Goal: Information Seeking & Learning: Learn about a topic

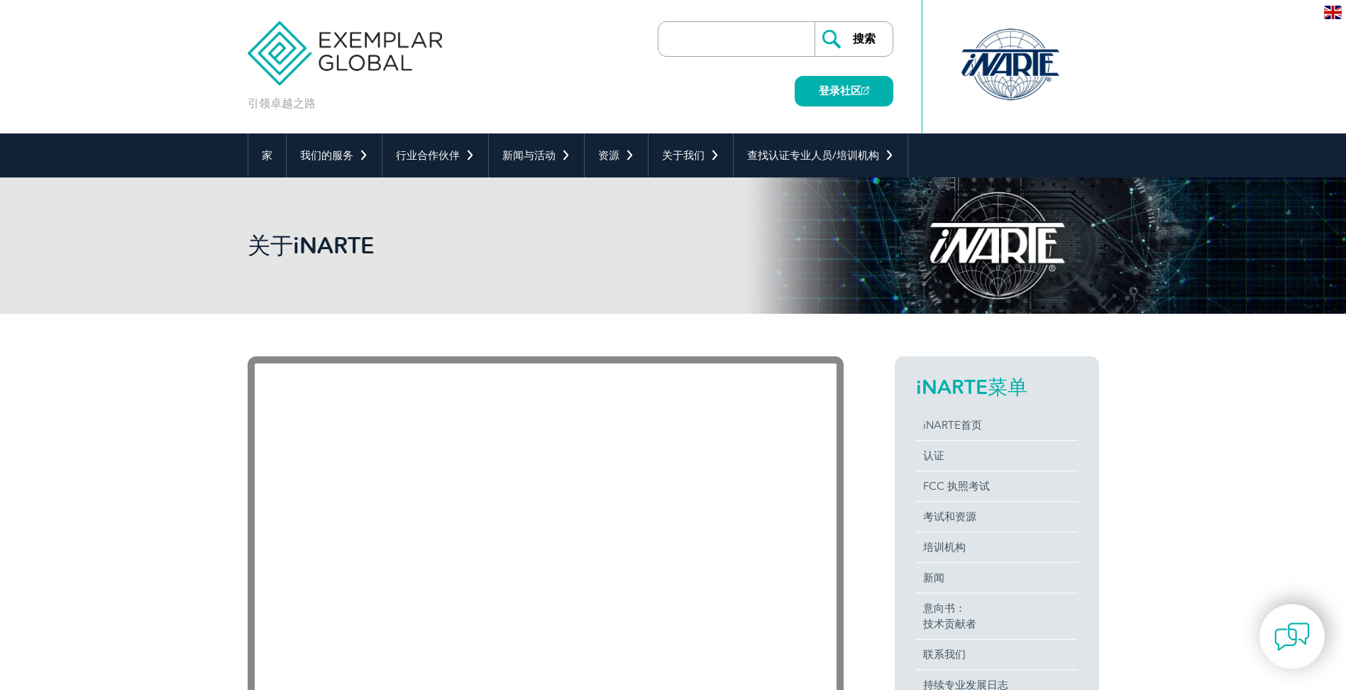
scroll to position [71, 0]
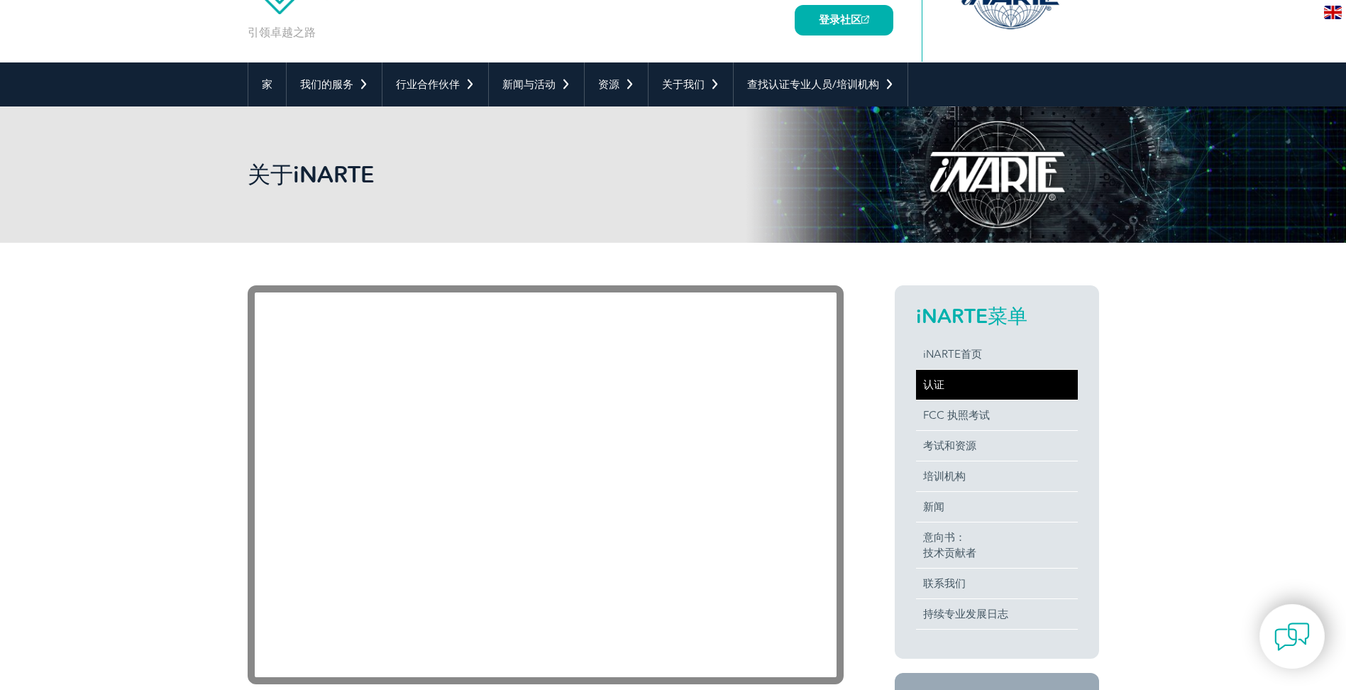
click at [973, 386] on link "认证" at bounding box center [997, 385] width 162 height 30
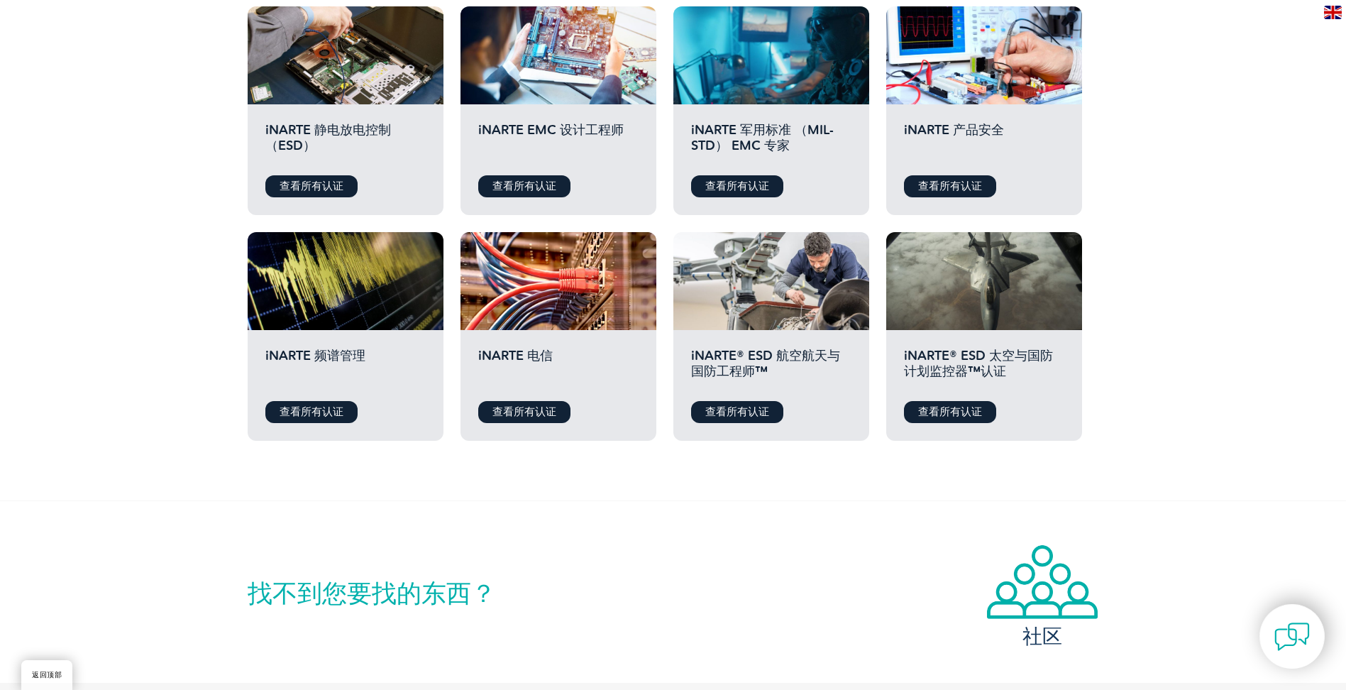
scroll to position [568, 0]
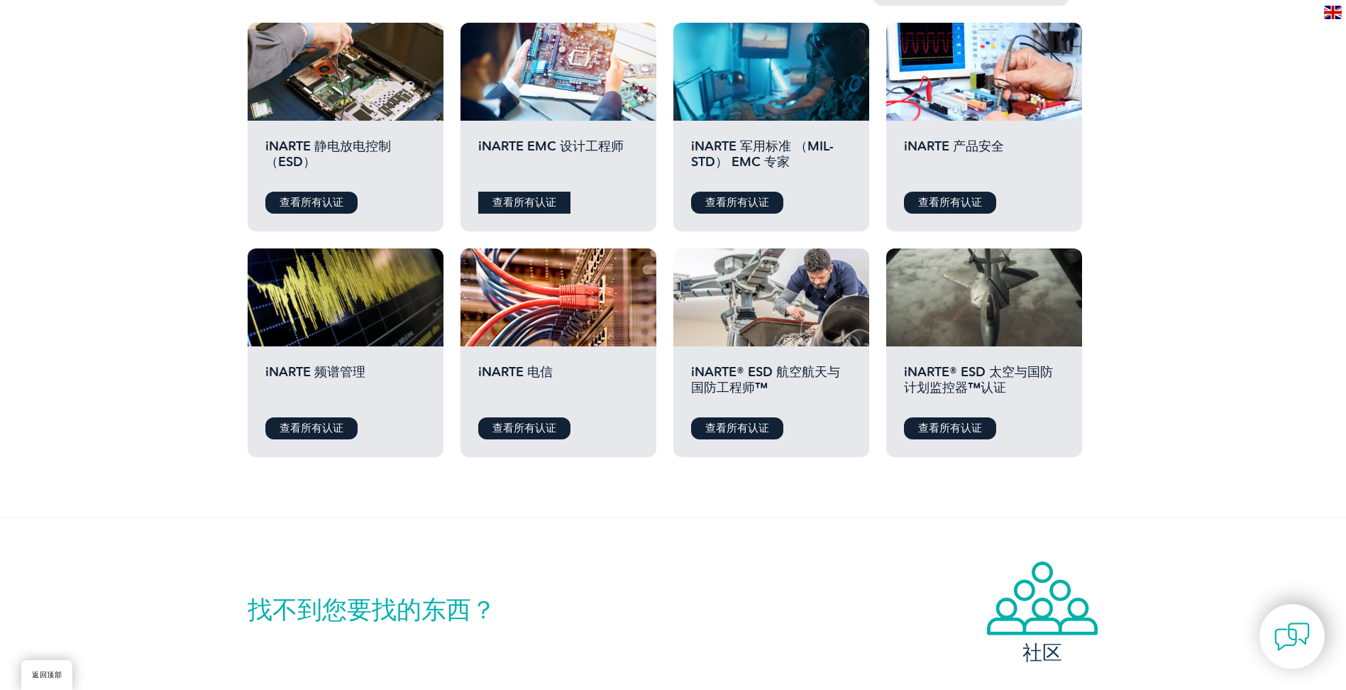
click at [546, 204] on link "查看所有认证" at bounding box center [524, 203] width 92 height 22
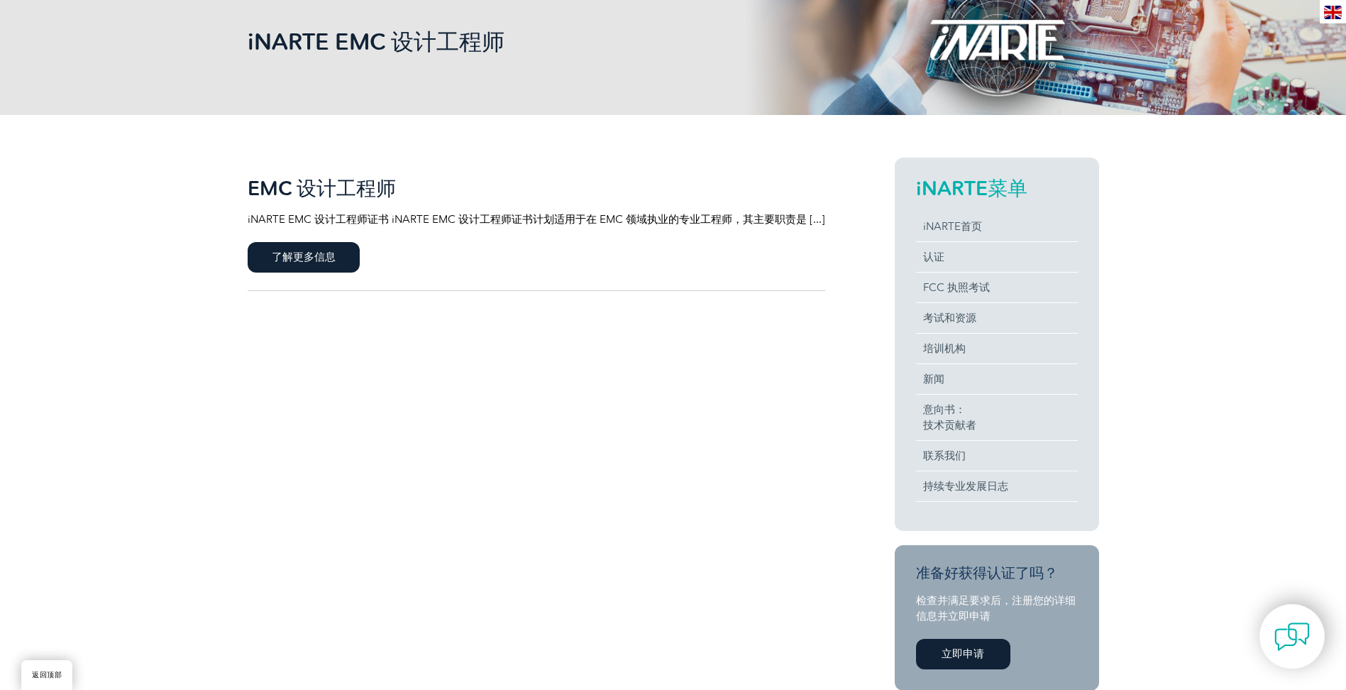
scroll to position [213, 0]
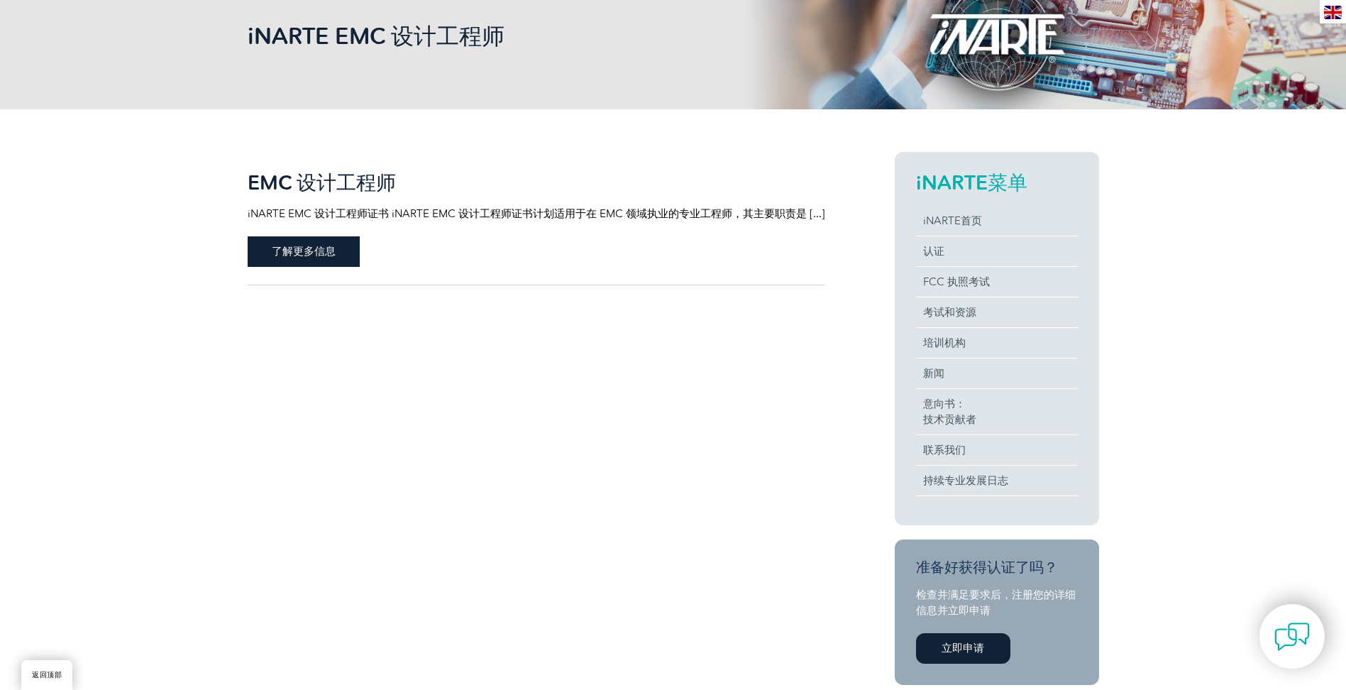
click at [326, 253] on span "了解更多信息" at bounding box center [304, 251] width 112 height 31
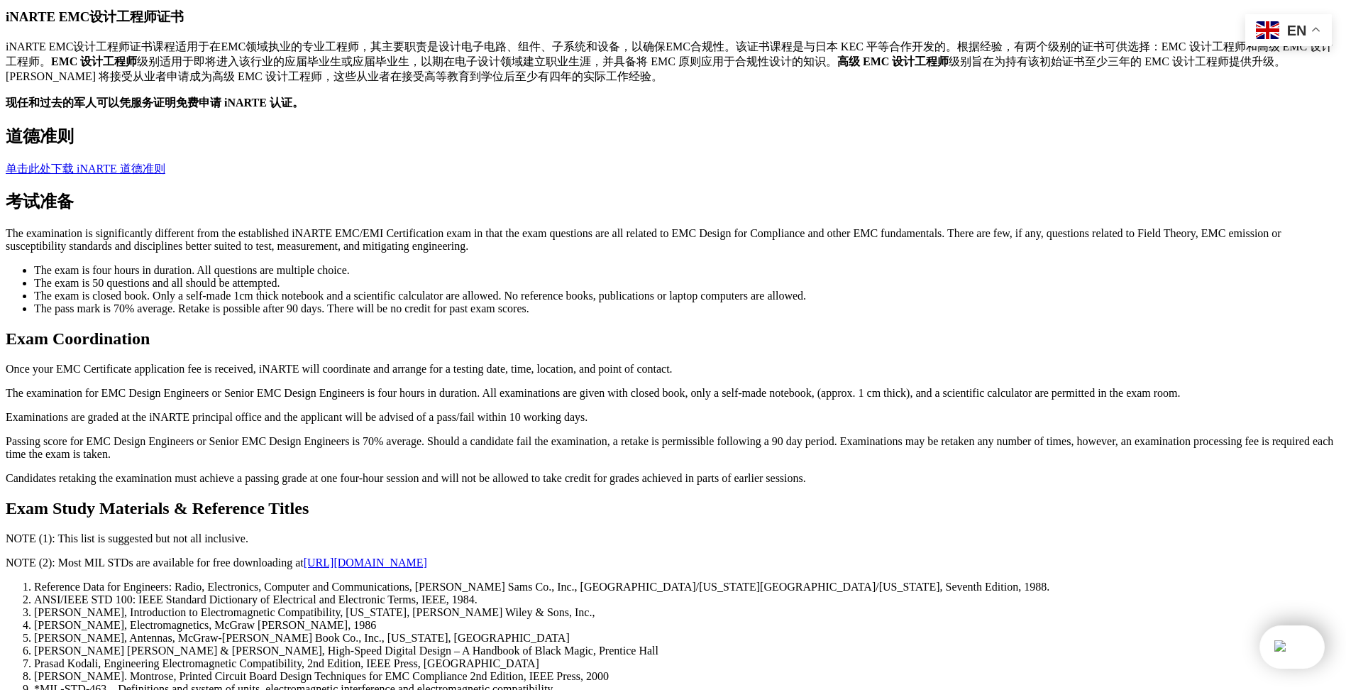
scroll to position [482, 0]
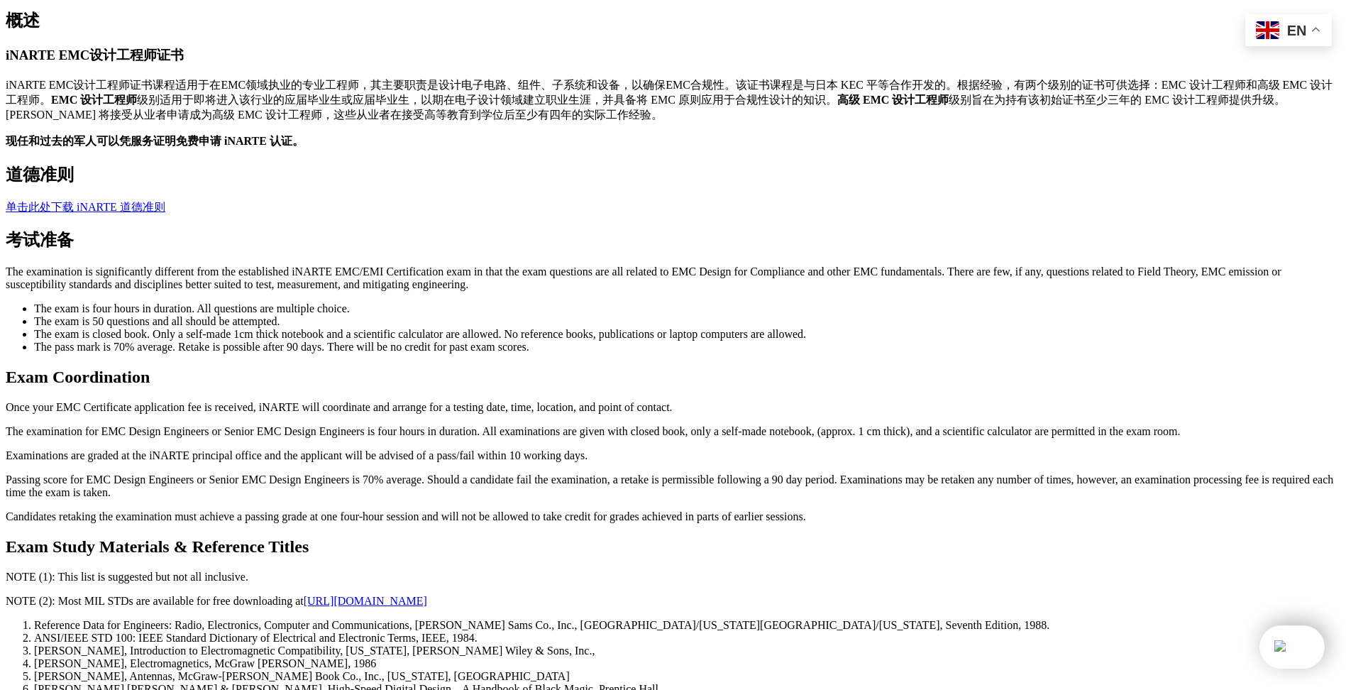
click at [333, 387] on h2 "Exam Coordination" at bounding box center [673, 377] width 1335 height 19
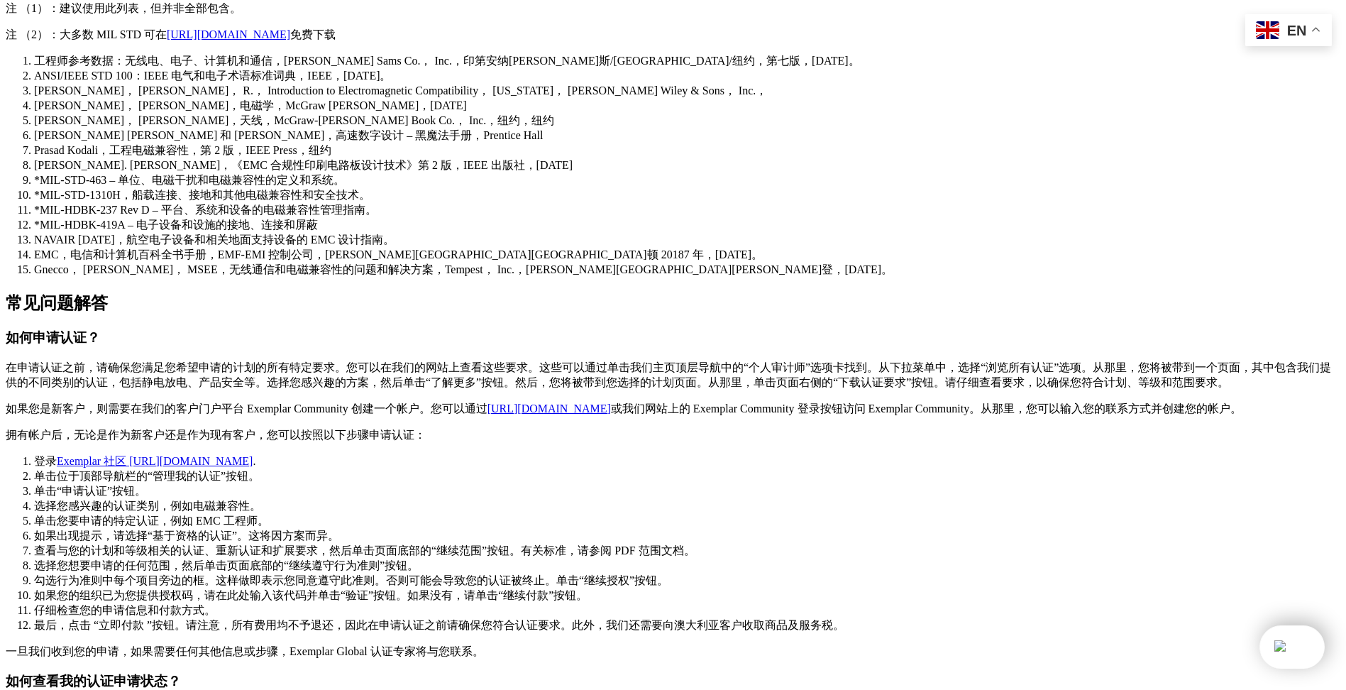
scroll to position [761, 0]
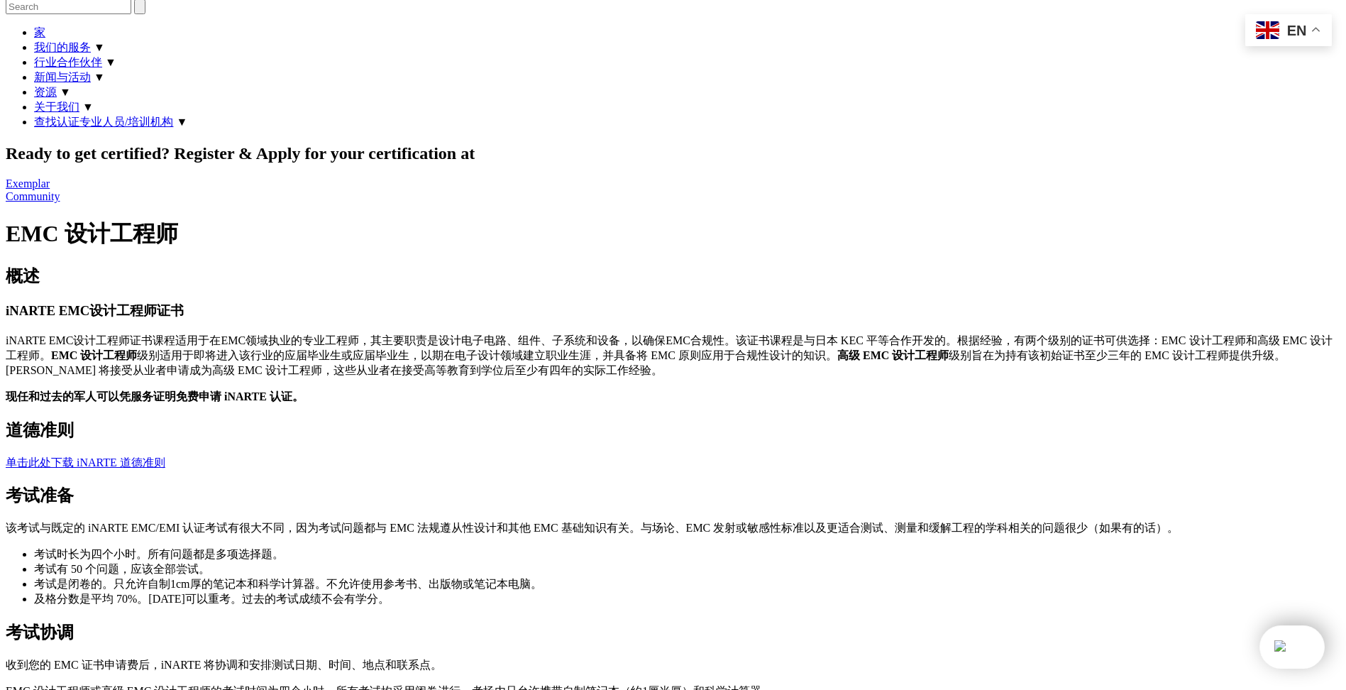
scroll to position [193, 0]
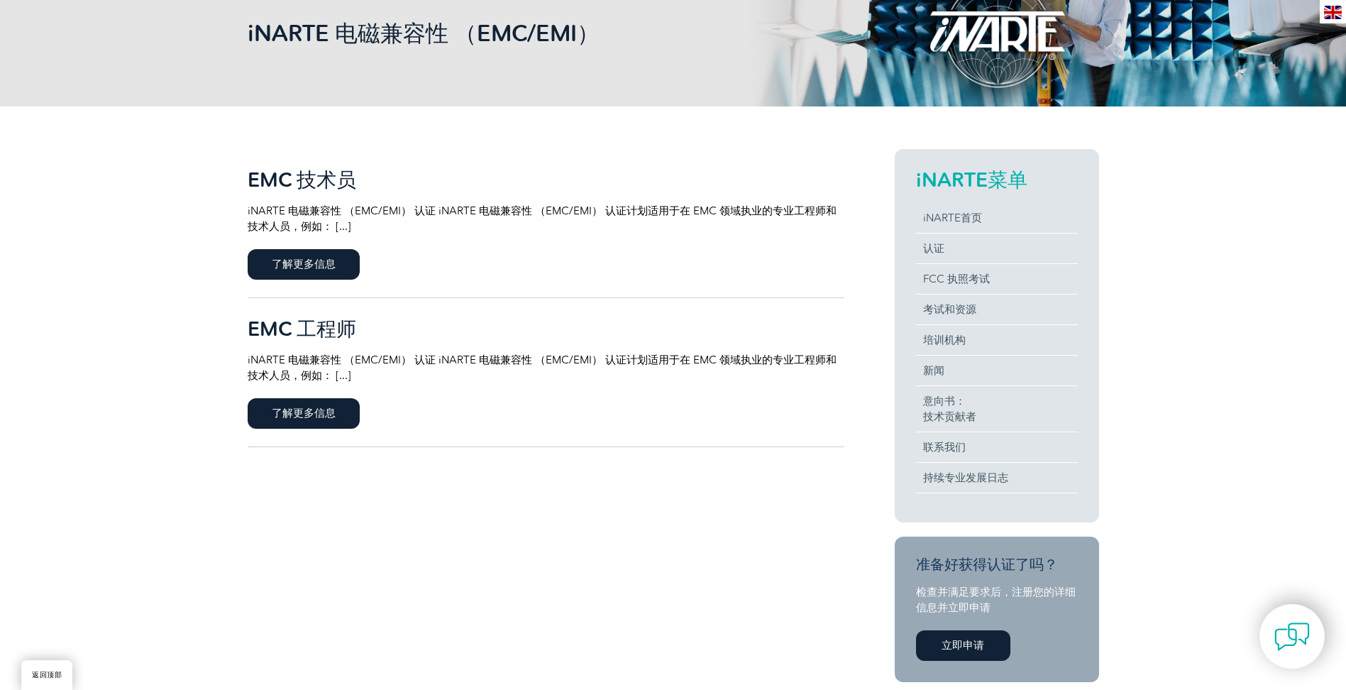
scroll to position [213, 0]
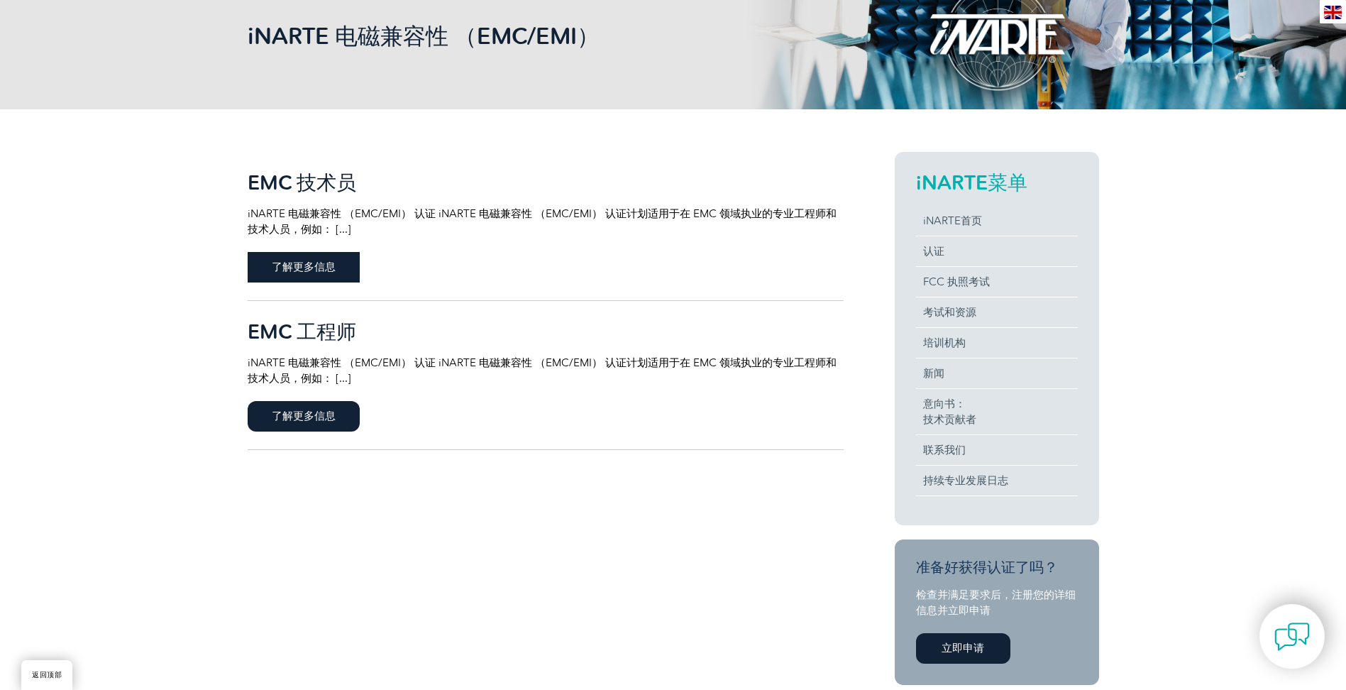
click at [337, 261] on span "了解更多信息" at bounding box center [304, 267] width 112 height 31
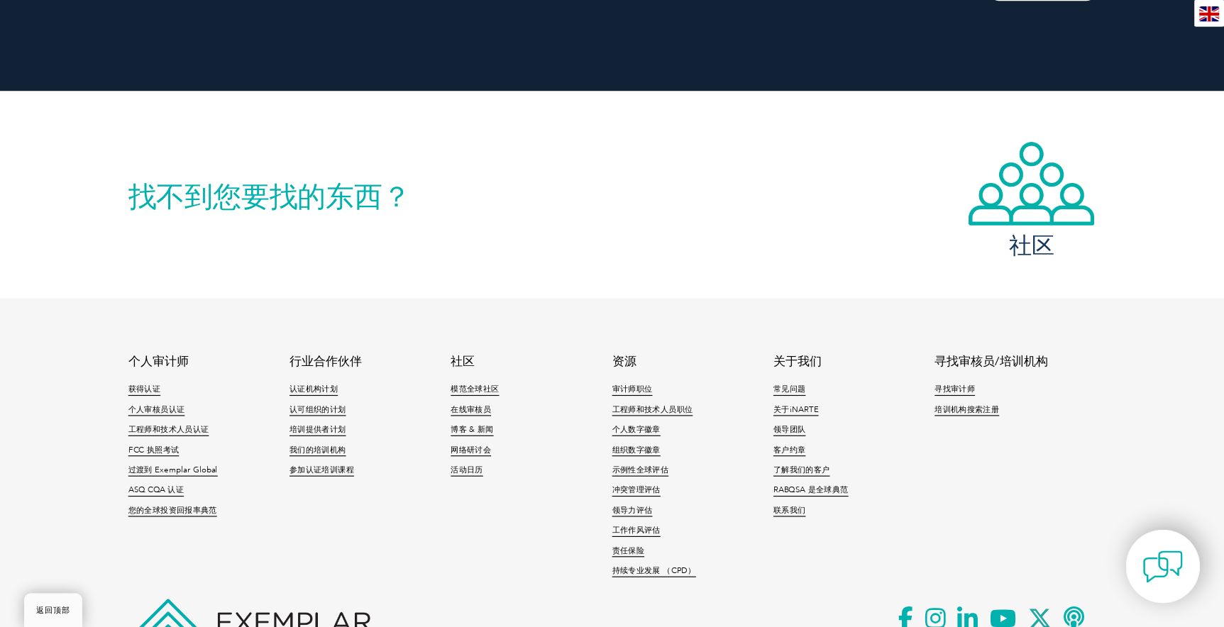
scroll to position [2213, 0]
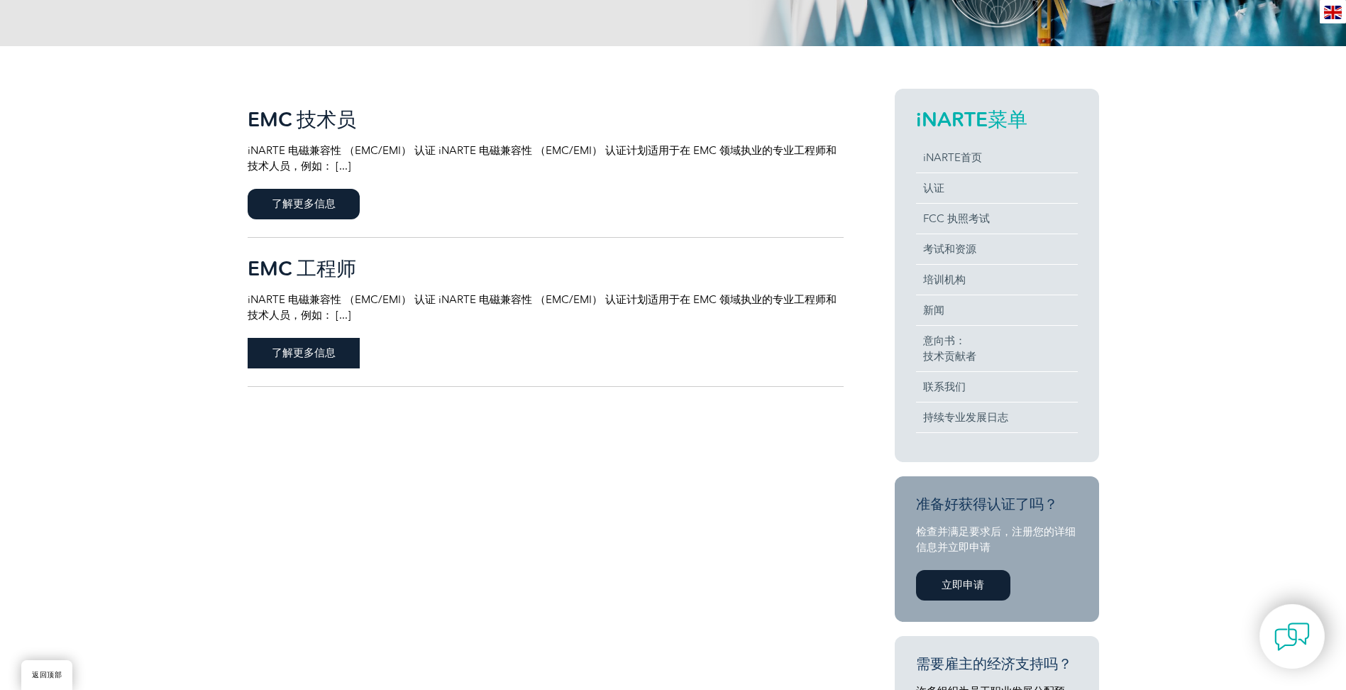
scroll to position [284, 0]
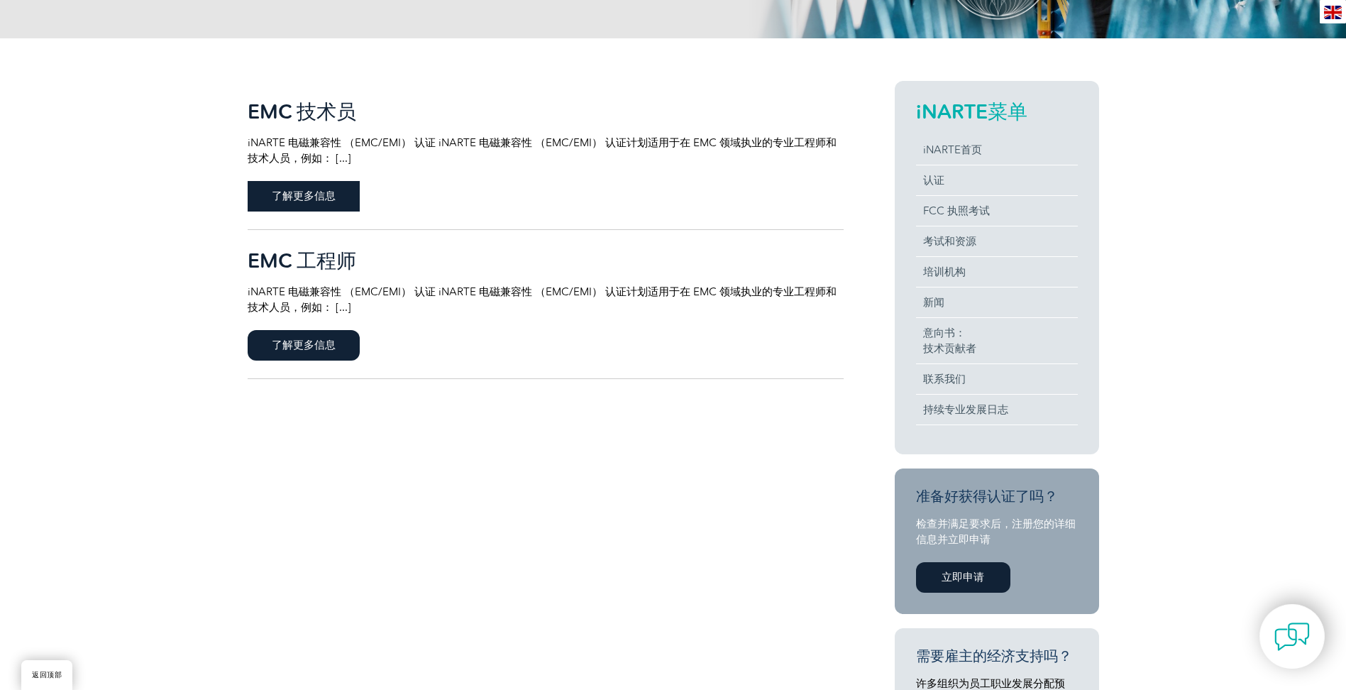
click at [308, 194] on span "了解更多信息" at bounding box center [304, 196] width 112 height 31
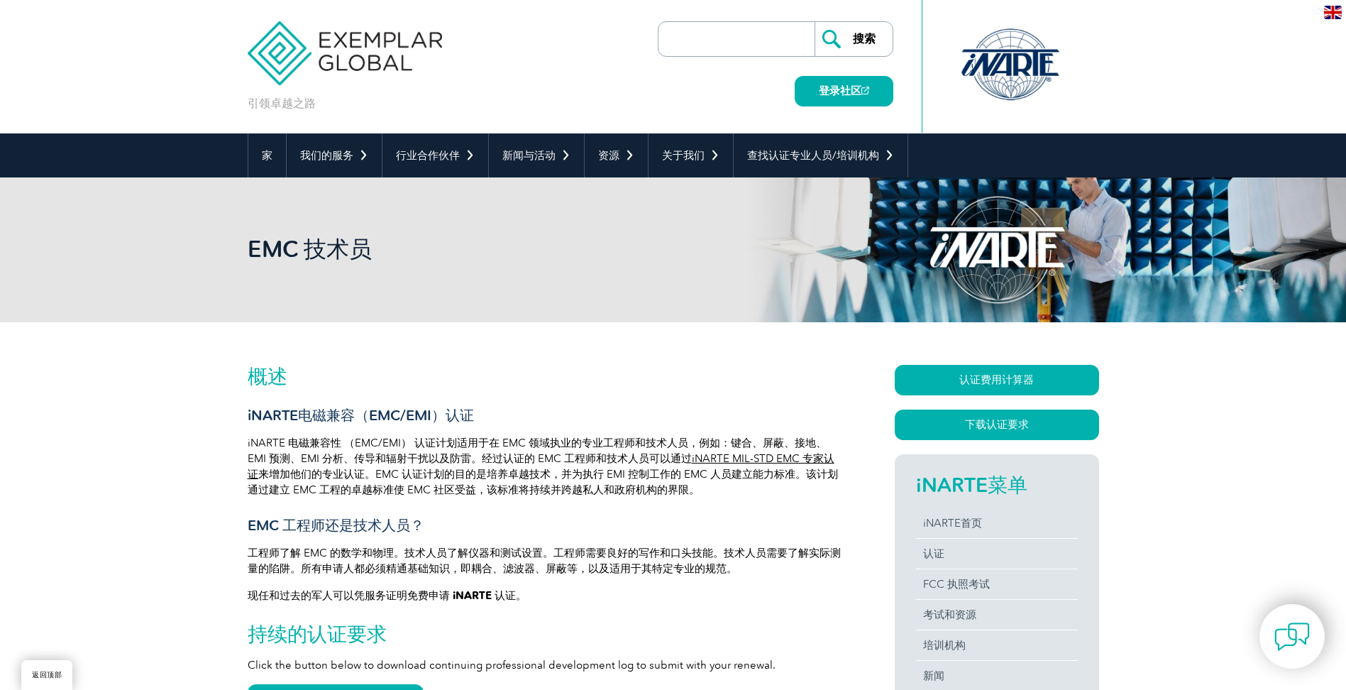
scroll to position [198, 0]
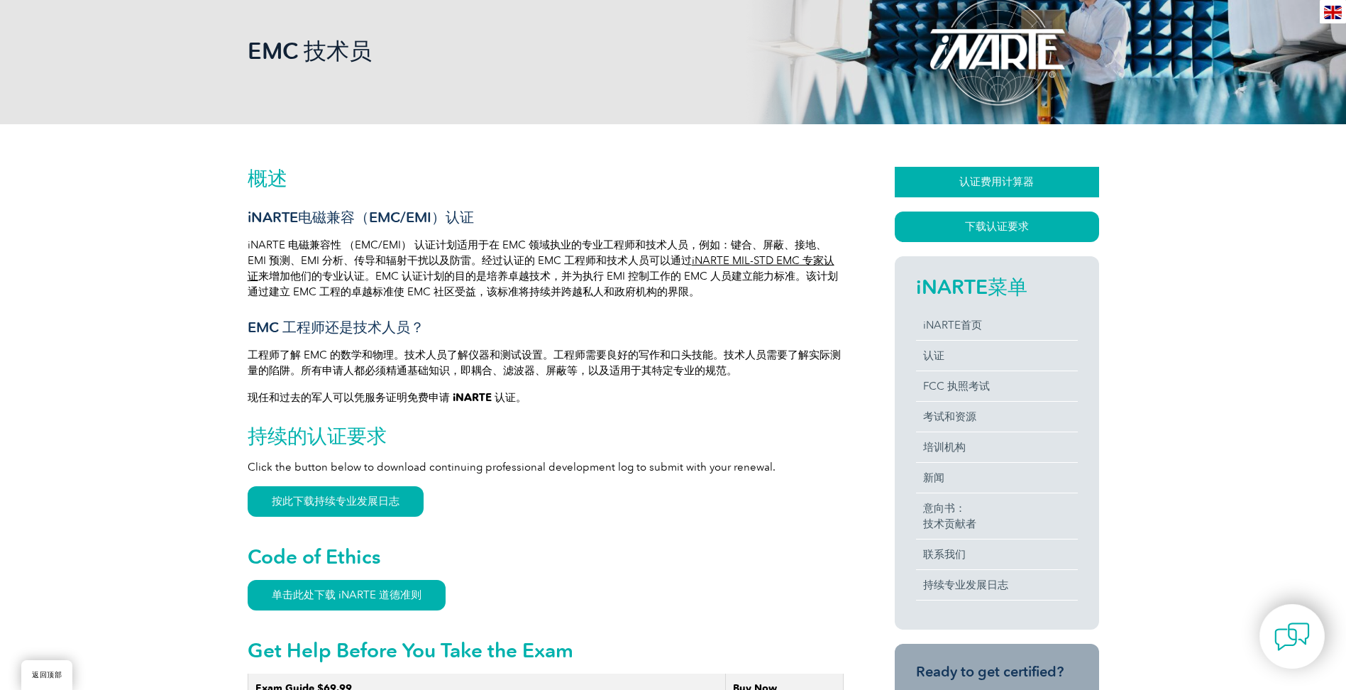
click at [1026, 182] on link "认证费用计算器" at bounding box center [997, 182] width 204 height 31
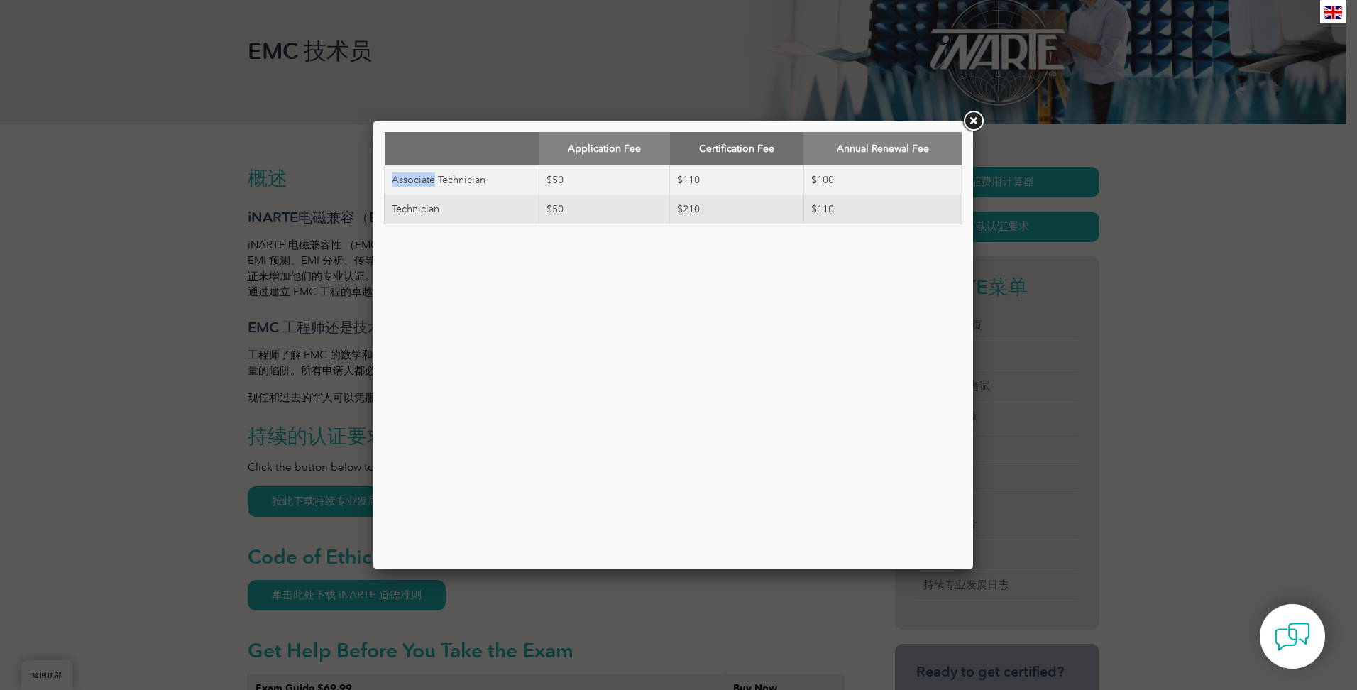
drag, startPoint x: 433, startPoint y: 178, endPoint x: 385, endPoint y: 184, distance: 47.9
click at [385, 184] on td "Associate Technician" at bounding box center [462, 179] width 155 height 29
copy td "Associate"
drag, startPoint x: 496, startPoint y: 179, endPoint x: 387, endPoint y: 180, distance: 109.3
click at [387, 180] on td "Associate Technician" at bounding box center [462, 179] width 155 height 29
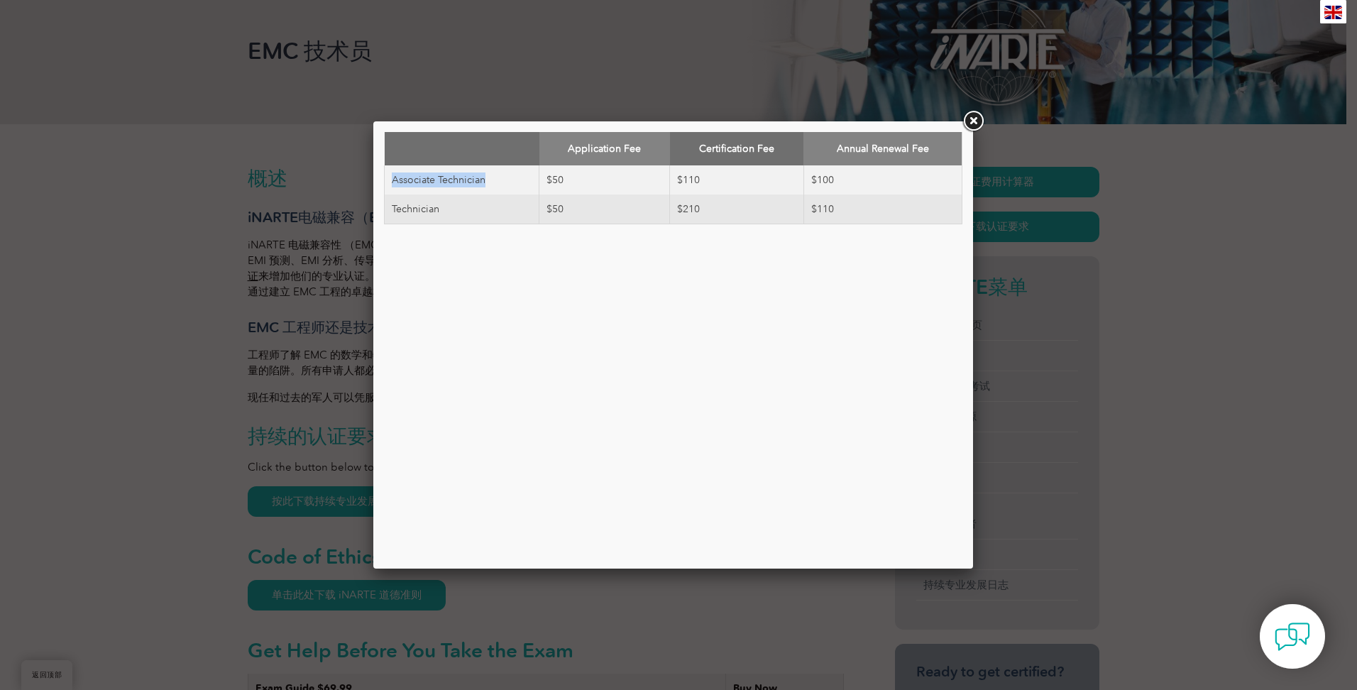
copy td "Associate Technician"
click at [975, 120] on link at bounding box center [973, 122] width 26 height 26
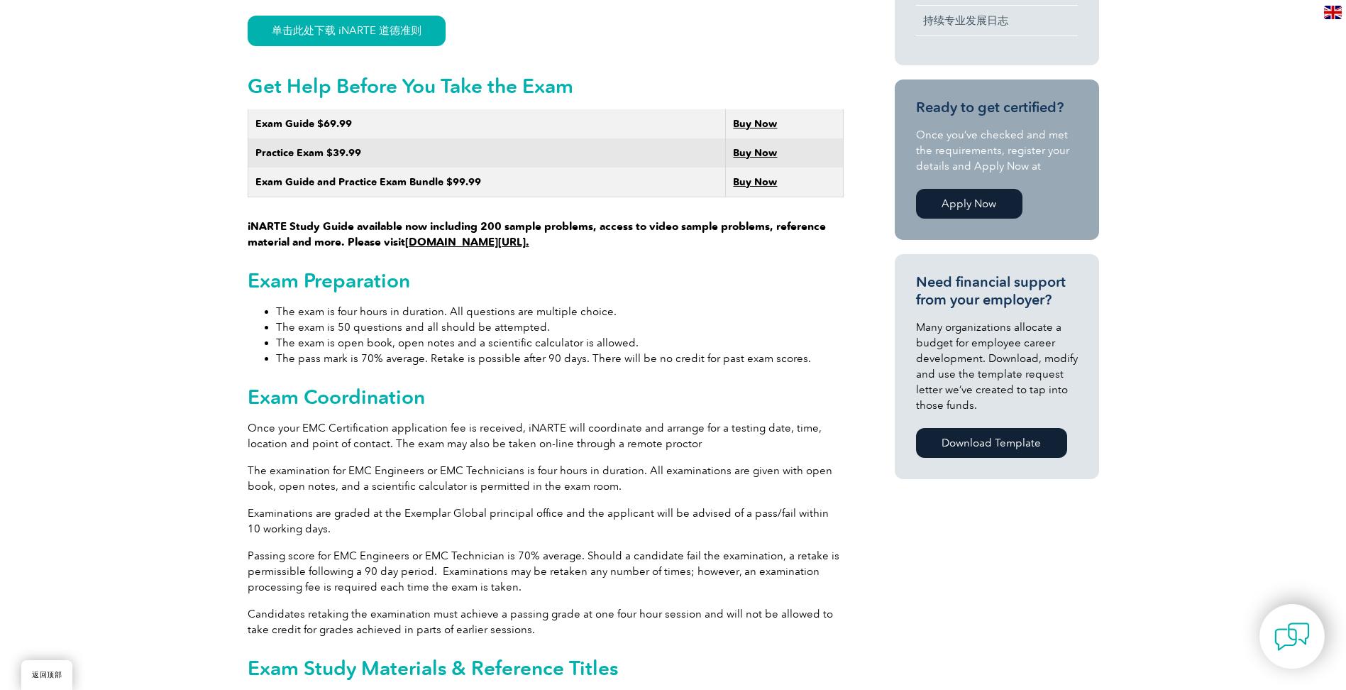
scroll to position [766, 0]
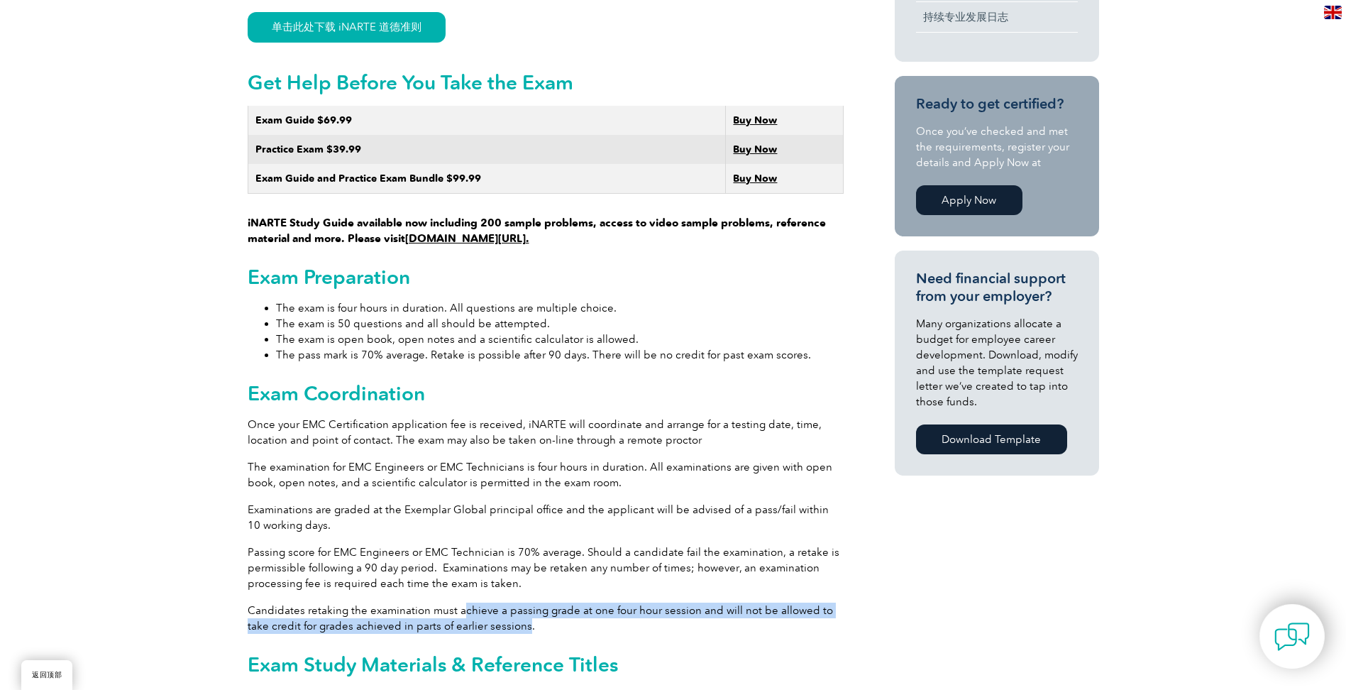
drag, startPoint x: 501, startPoint y: 634, endPoint x: 464, endPoint y: 597, distance: 52.2
click at [464, 597] on div "概述 iNARTE电磁兼容（EMC/EMI）认证 iNARTE 电磁兼容性 （EMC/EMI） 认证计划适用于在 EMC 领域执业的专业工程师和技术人员，例如…" at bounding box center [546, 473] width 596 height 1749
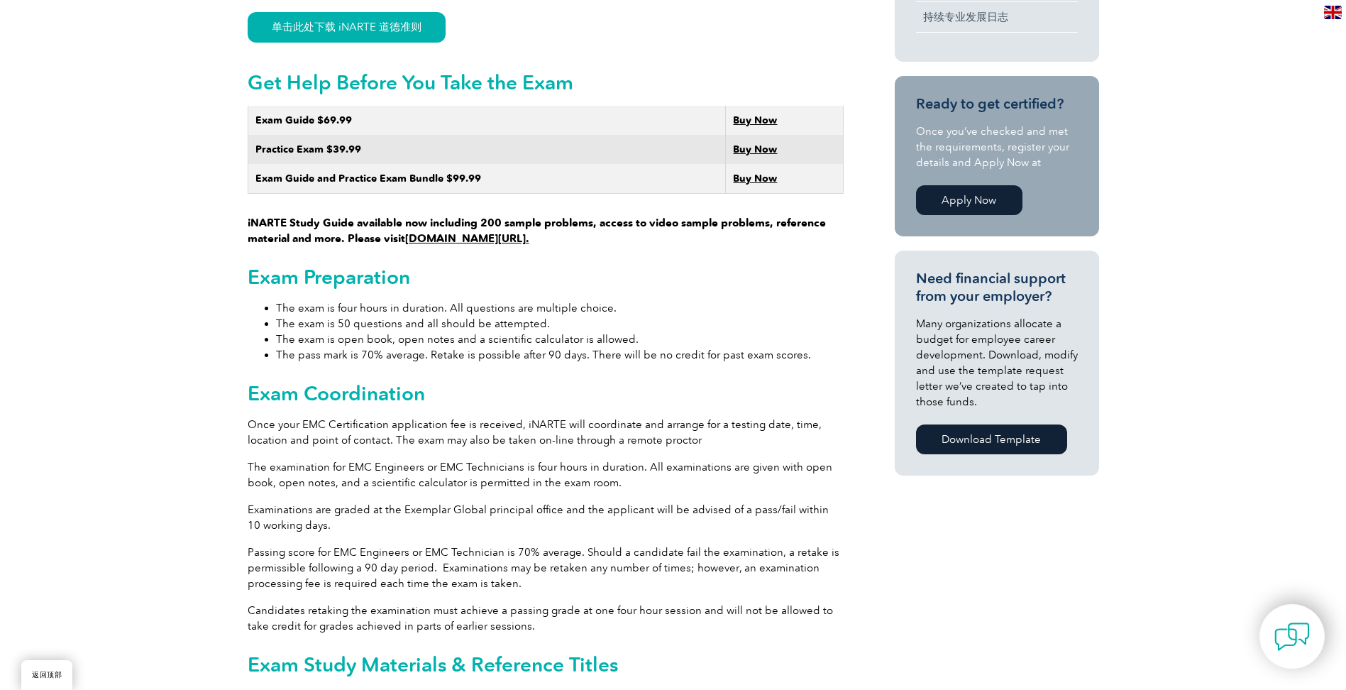
drag, startPoint x: 464, startPoint y: 597, endPoint x: 511, endPoint y: 633, distance: 59.2
click at [511, 633] on p "Candidates retaking the examination must achieve a passing grade at one four ho…" at bounding box center [546, 617] width 596 height 31
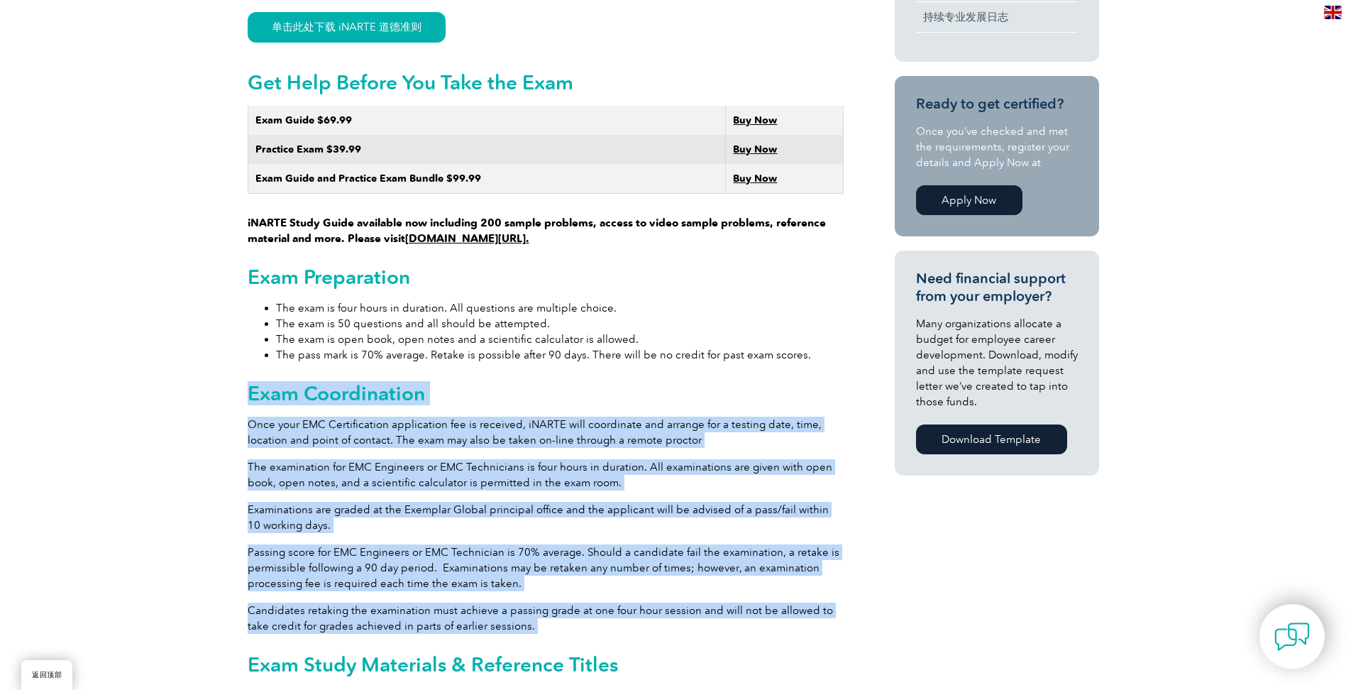
drag, startPoint x: 512, startPoint y: 633, endPoint x: 254, endPoint y: 407, distance: 342.4
click at [254, 407] on div "概述 iNARTE电磁兼容（EMC/EMI）认证 iNARTE 电磁兼容性 （EMC/EMI） 认证计划适用于在 EMC 领域执业的专业工程师和技术人员，例如…" at bounding box center [546, 473] width 596 height 1749
copy div "Exam Coordination Once your EMC Certification application fee is received, iNAR…"
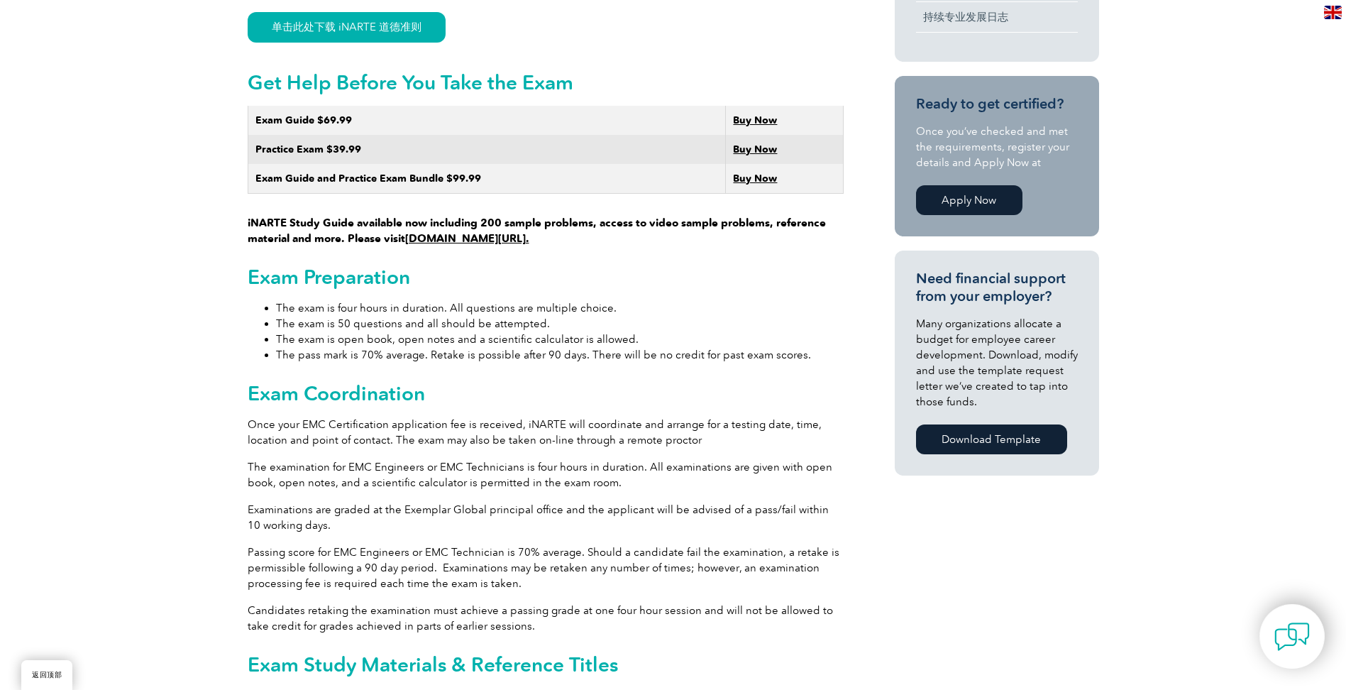
click at [845, 573] on div "概述 iNARTE电磁兼容（EMC/EMI）认证 iNARTE 电磁兼容性 （EMC/EMI） 认证计划适用于在 EMC 领域执业的专业工程师和技术人员，例如…" at bounding box center [673, 477] width 851 height 1841
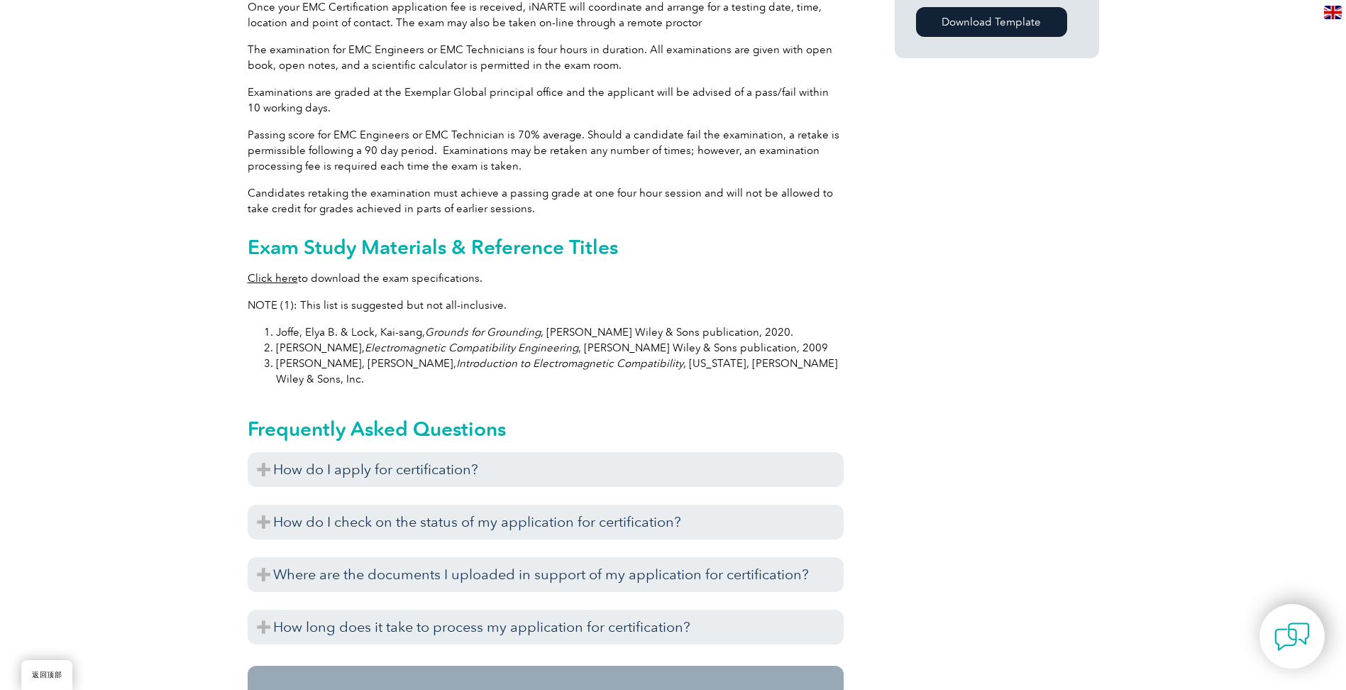
scroll to position [1191, 0]
